Goal: Information Seeking & Learning: Learn about a topic

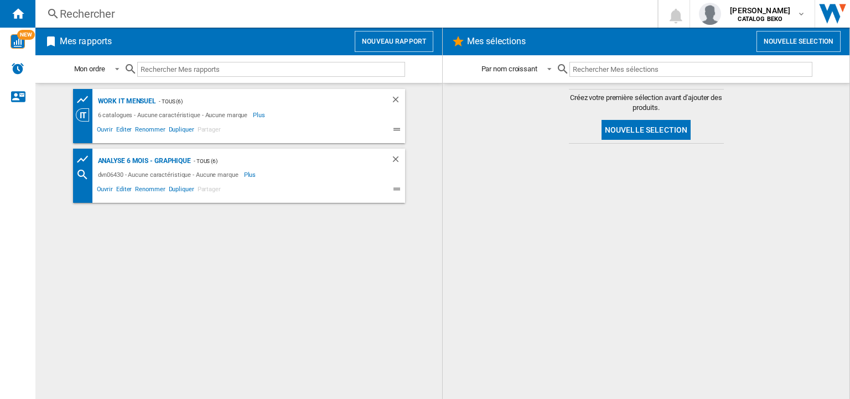
click at [82, 7] on div "Rechercher" at bounding box center [344, 13] width 569 height 15
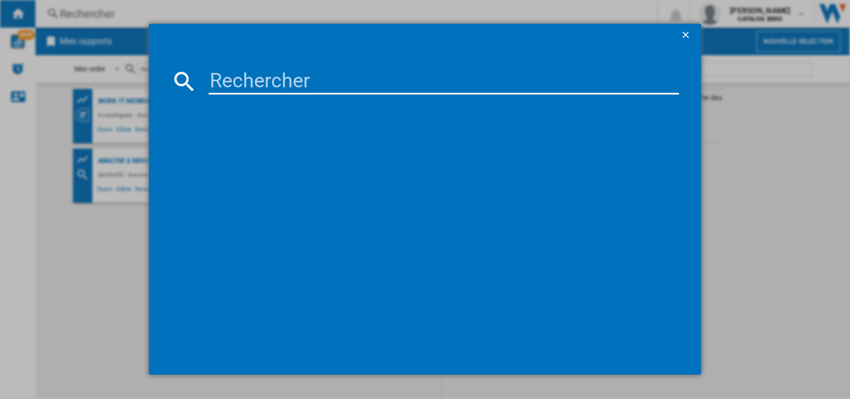
click at [250, 75] on input at bounding box center [444, 81] width 470 height 27
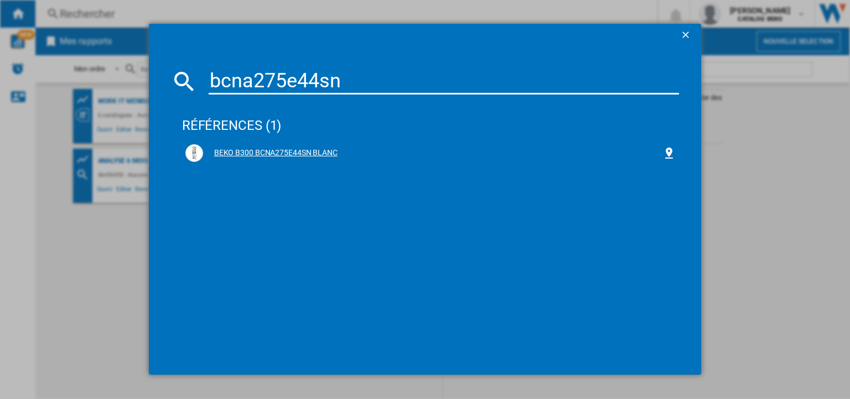
type input "bcna275e44sn"
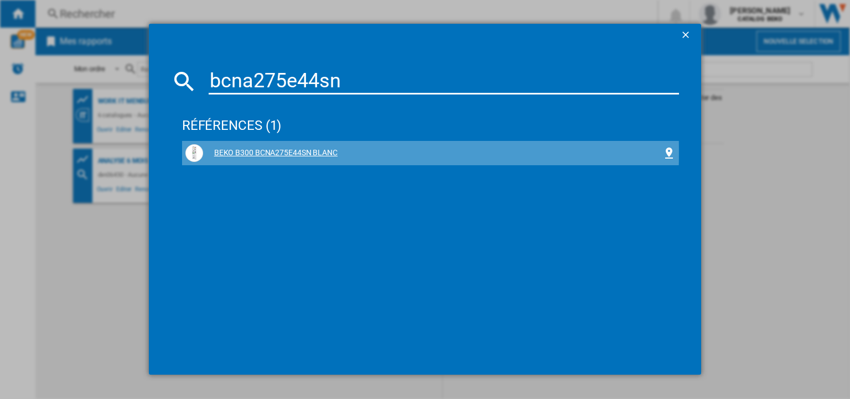
click at [248, 152] on div "BEKO B300 BCNA275E44SN BLANC" at bounding box center [432, 153] width 459 height 11
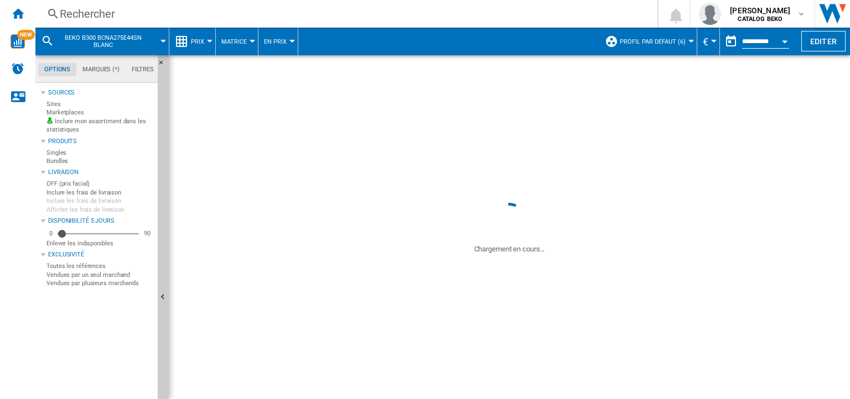
click at [196, 47] on button "Prix" at bounding box center [200, 42] width 19 height 28
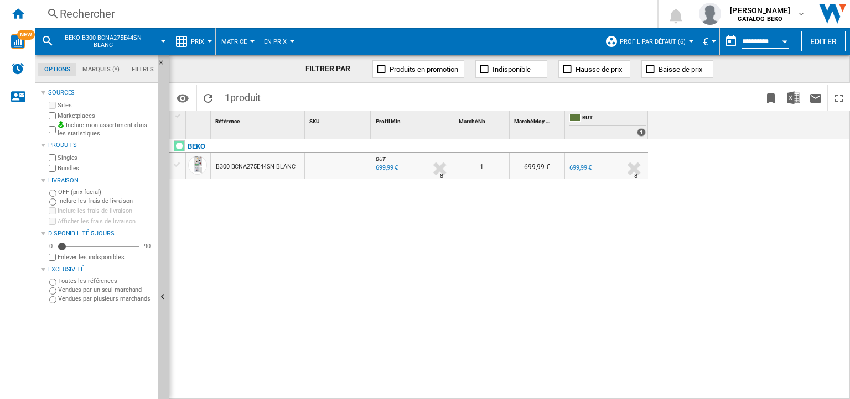
click at [196, 47] on button "Prix" at bounding box center [200, 42] width 19 height 28
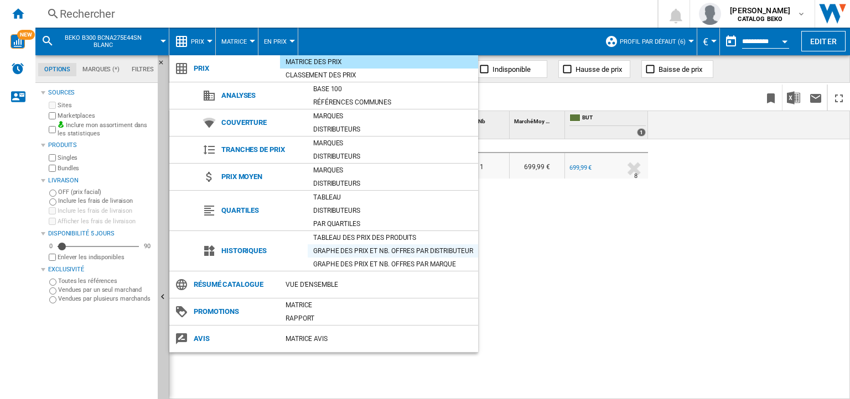
click at [336, 246] on div "Graphe des prix et nb. offres par distributeur" at bounding box center [393, 251] width 170 height 11
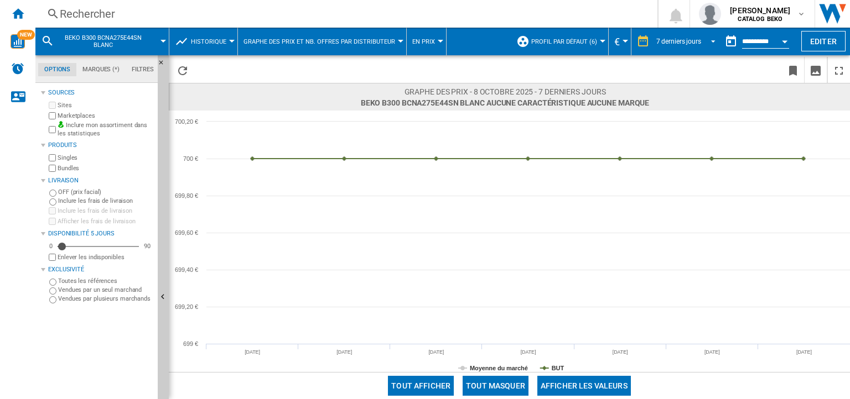
click at [670, 39] on div "7 derniers jours" at bounding box center [678, 42] width 45 height 8
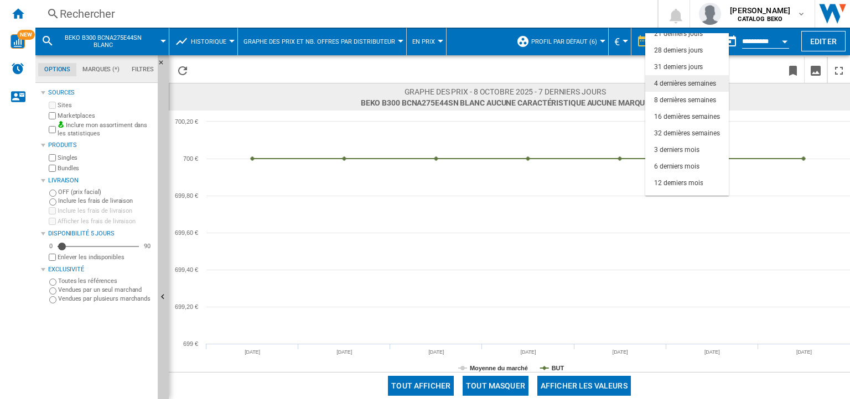
scroll to position [69, 0]
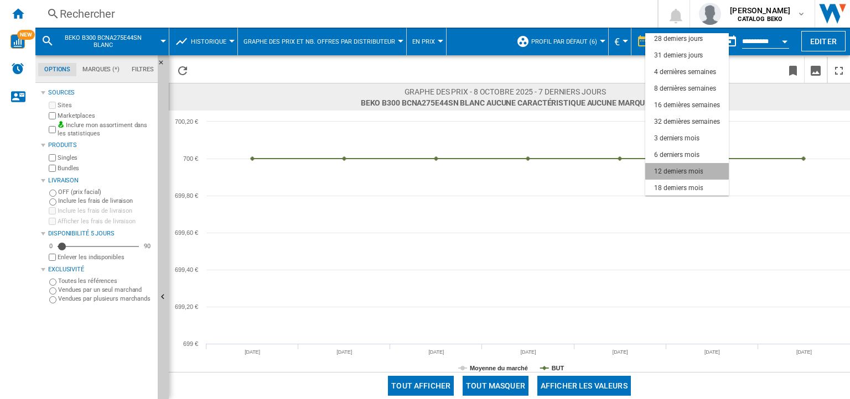
click at [682, 167] on div "12 derniers mois" at bounding box center [678, 171] width 49 height 9
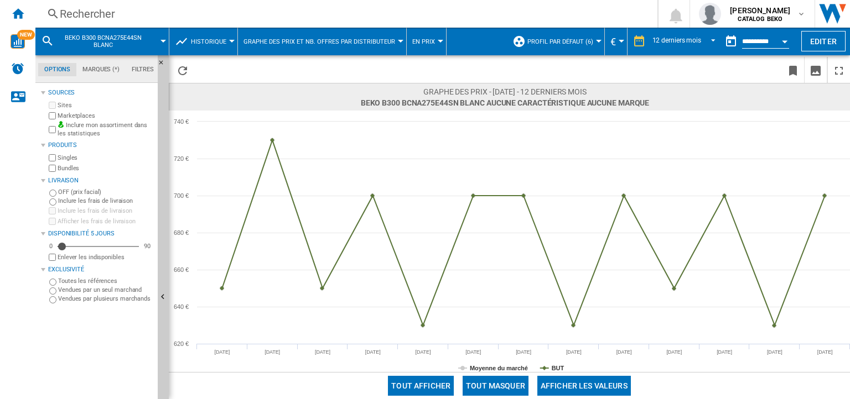
drag, startPoint x: 254, startPoint y: 397, endPoint x: 256, endPoint y: 391, distance: 5.8
click at [256, 391] on span at bounding box center [276, 386] width 215 height 27
